Goal: Information Seeking & Learning: Learn about a topic

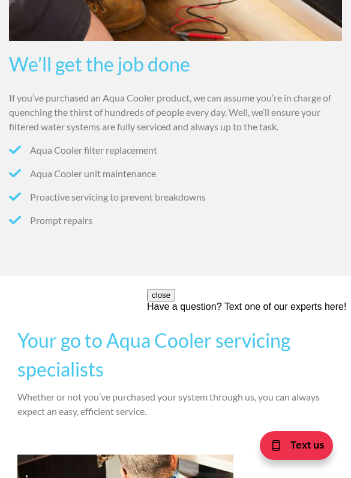
scroll to position [716, 0]
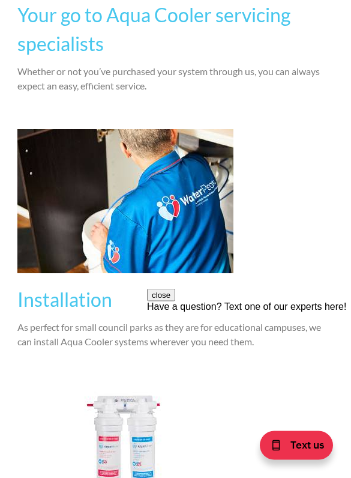
scroll to position [1039, 0]
click at [319, 258] on div at bounding box center [175, 201] width 316 height 144
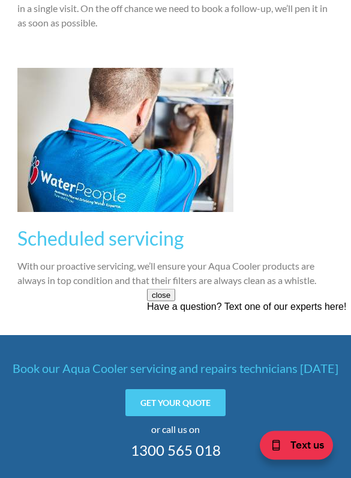
scroll to position [1633, 0]
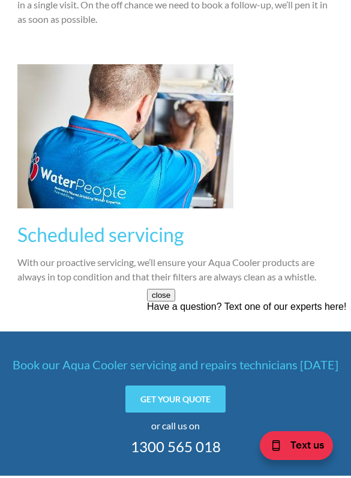
click at [300, 268] on p "With our proactive servicing, we’ll ensure your Aqua Cooler products are always…" at bounding box center [175, 269] width 316 height 29
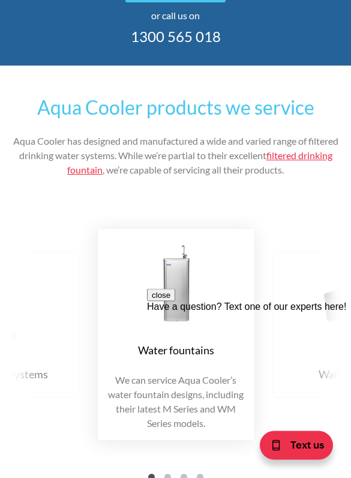
scroll to position [2044, 0]
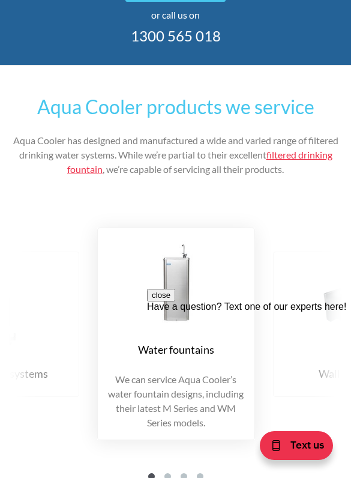
click at [326, 217] on div "Undersink systems We can service and repair Aqua Cooler’s under-bench units, li…" at bounding box center [175, 348] width 333 height 277
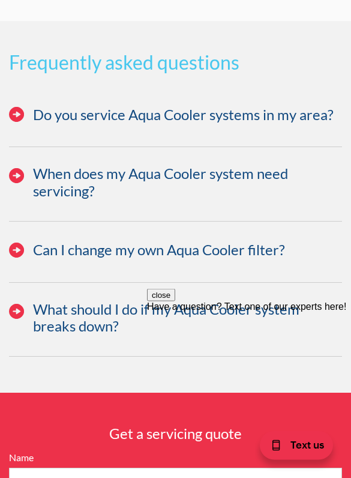
scroll to position [3744, 0]
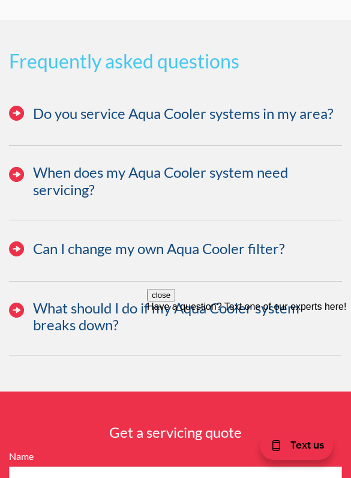
click at [276, 108] on h3 "Do you service Aqua Cooler systems in my area?" at bounding box center [183, 113] width 301 height 17
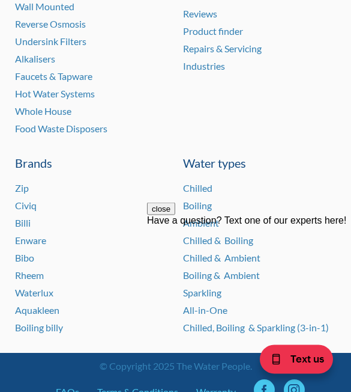
scroll to position [4953, 0]
